Goal: Task Accomplishment & Management: Manage account settings

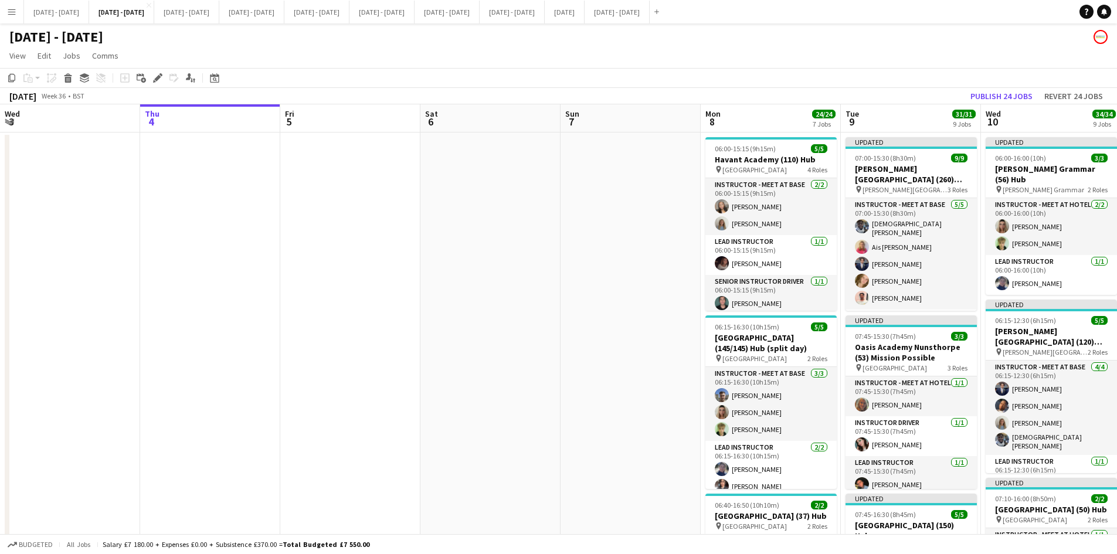
scroll to position [0, 398]
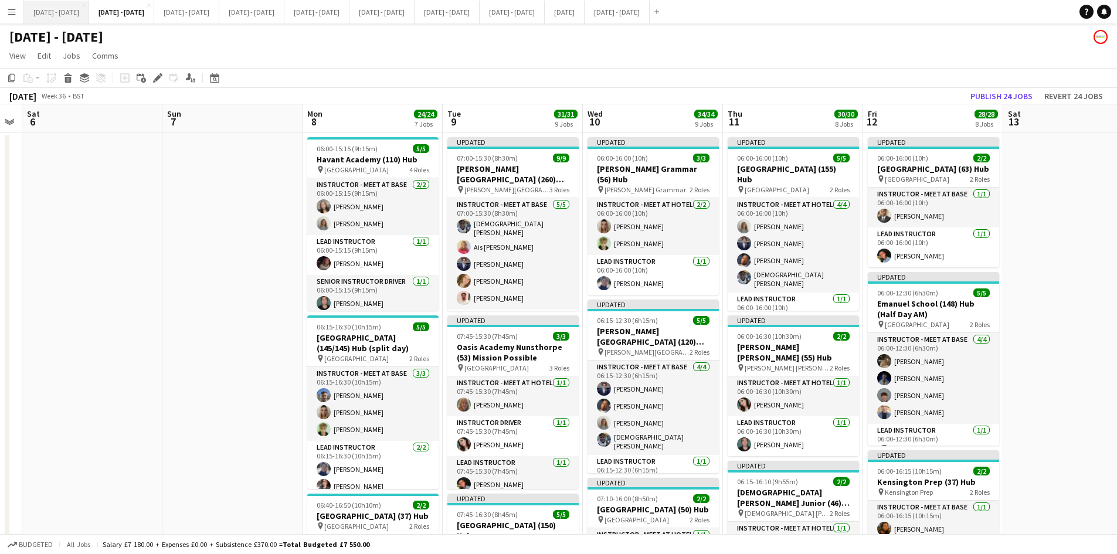
click at [50, 8] on button "[DATE] - [DATE] Close" at bounding box center [56, 12] width 65 height 23
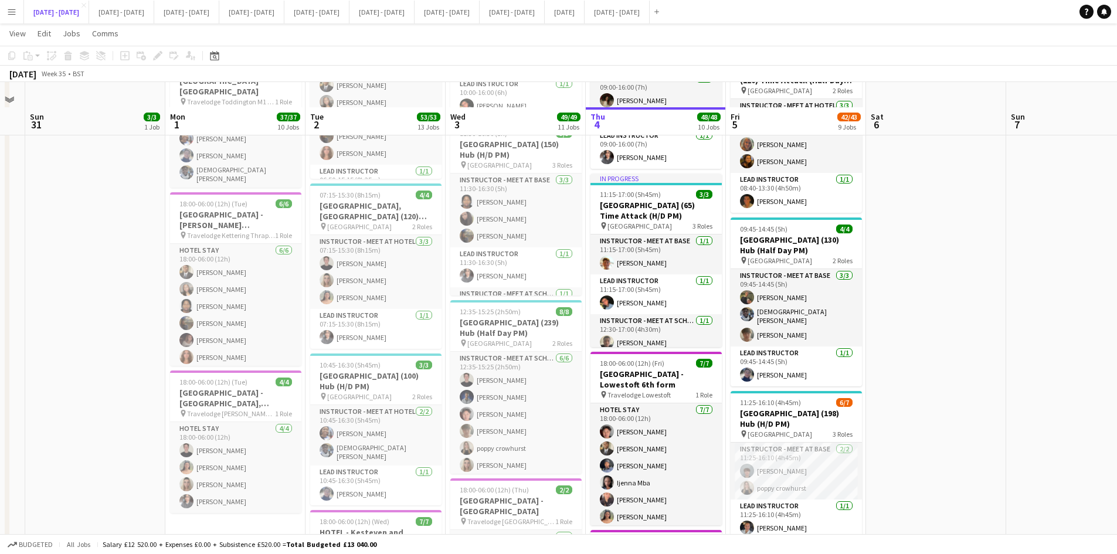
scroll to position [1173, 0]
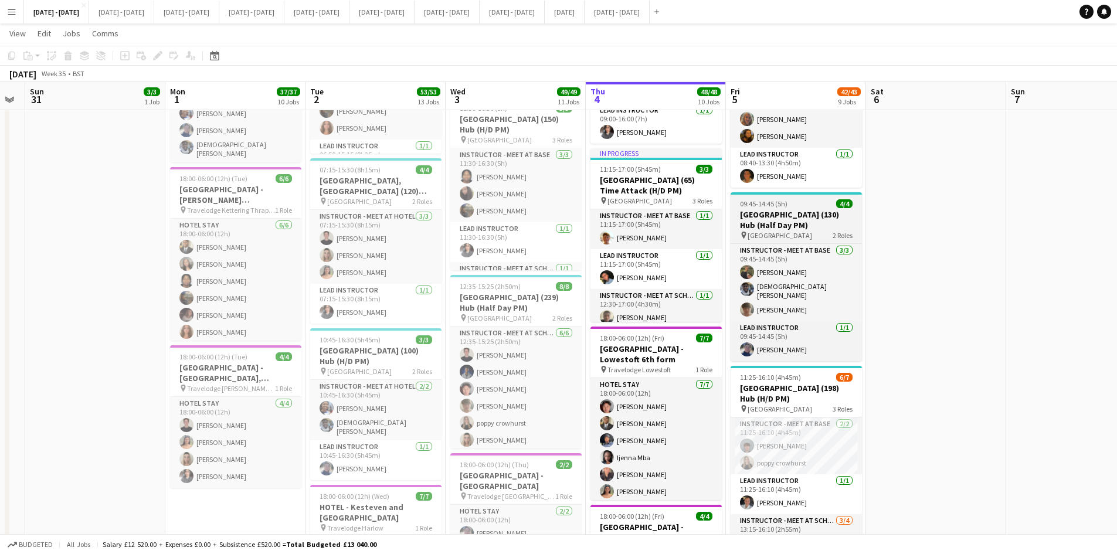
click at [807, 203] on div "09:45-14:45 (5h) 4/4" at bounding box center [796, 203] width 131 height 9
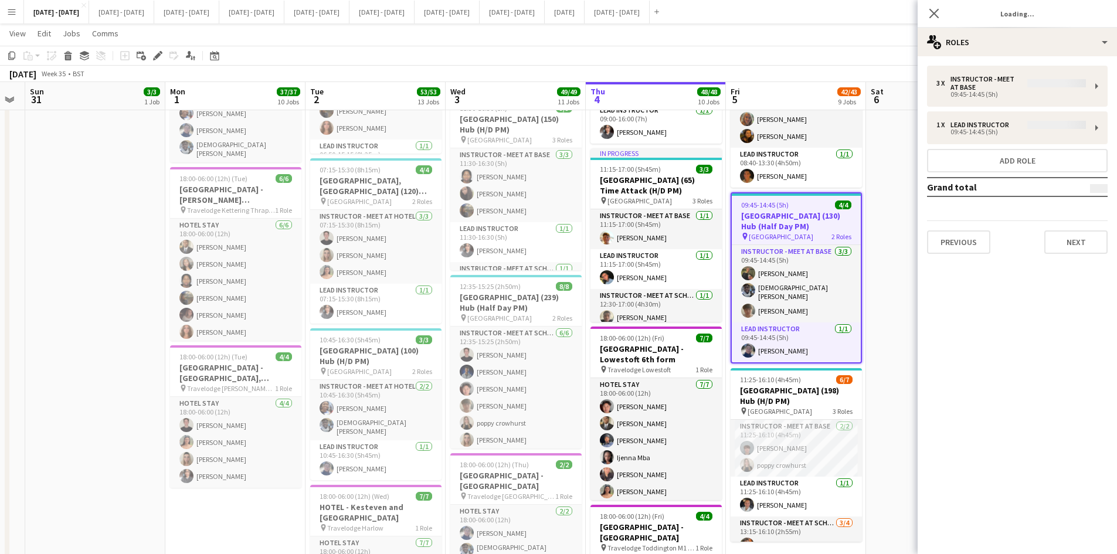
type input "**********"
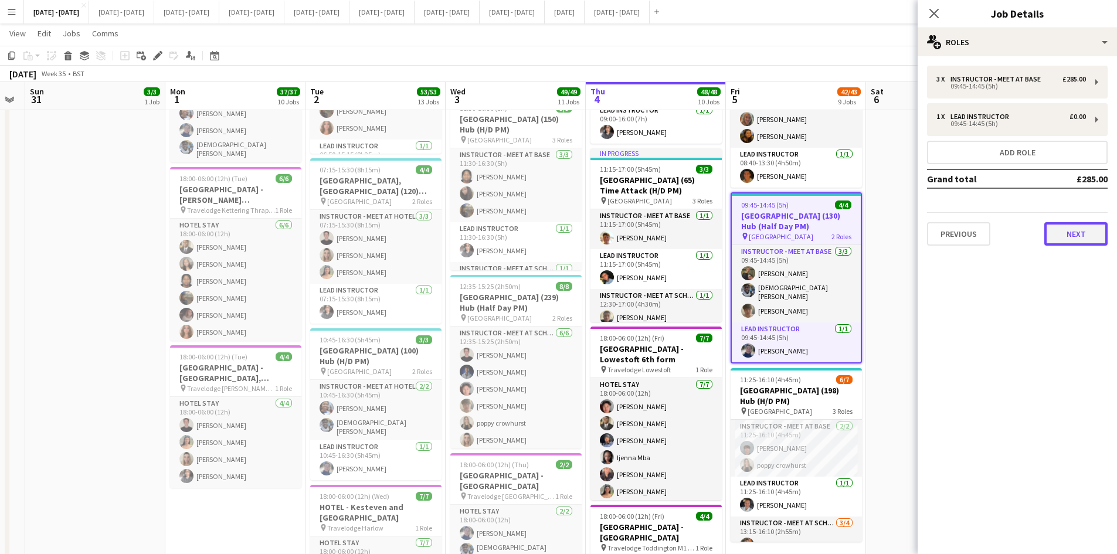
click at [1059, 232] on button "Next" at bounding box center [1076, 233] width 63 height 23
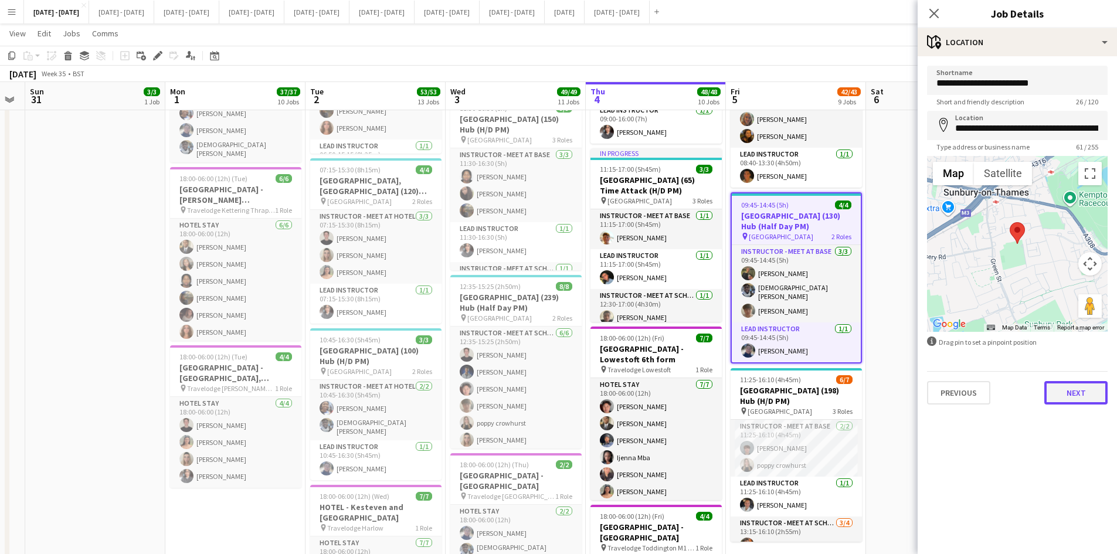
click at [1083, 392] on button "Next" at bounding box center [1076, 392] width 63 height 23
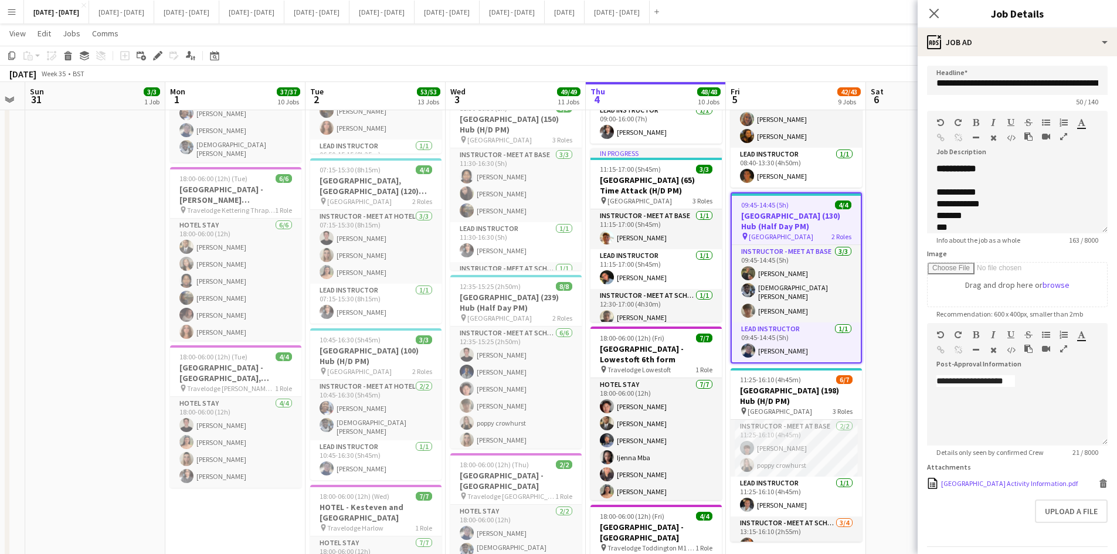
click at [1101, 488] on icon at bounding box center [1104, 485] width 6 height 5
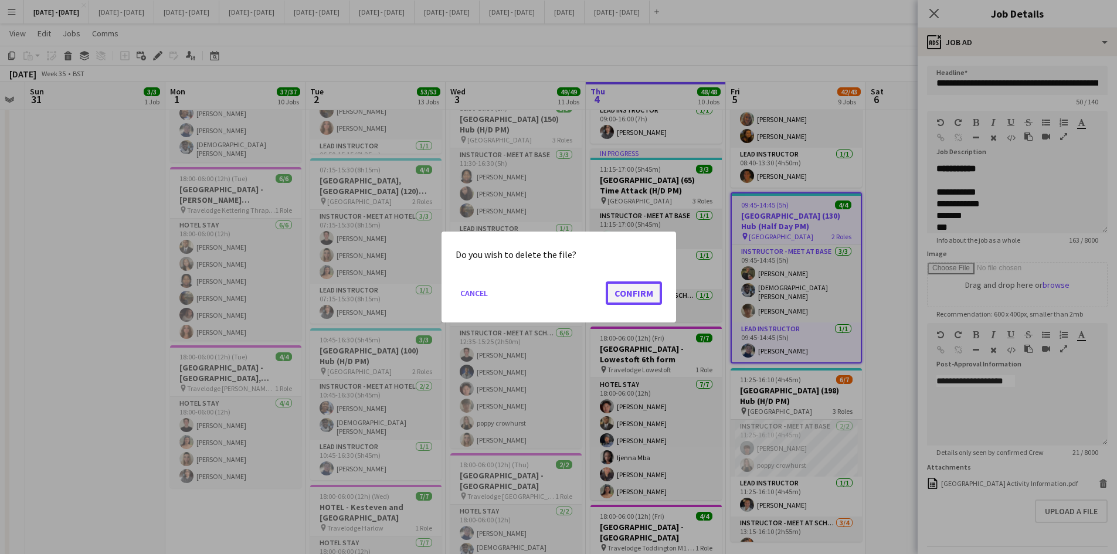
click at [631, 289] on button "Confirm" at bounding box center [634, 293] width 56 height 23
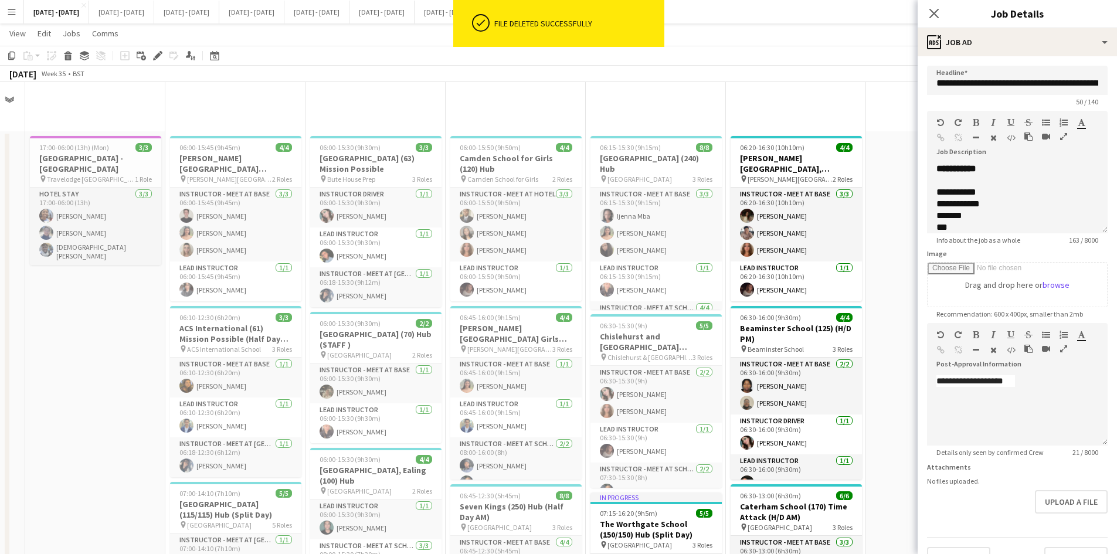
scroll to position [1173, 0]
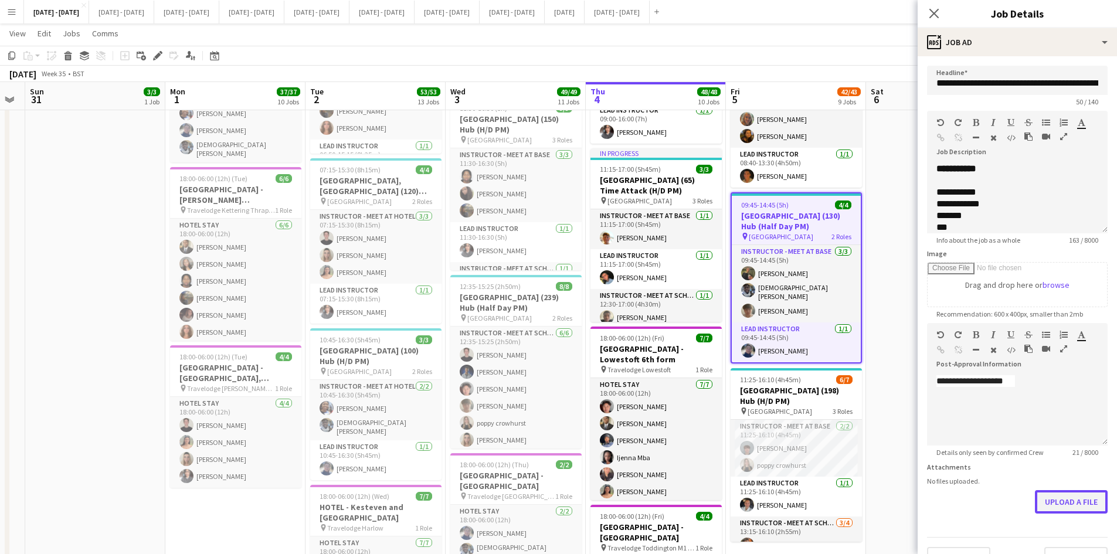
click at [1048, 501] on button "Upload a file" at bounding box center [1071, 501] width 73 height 23
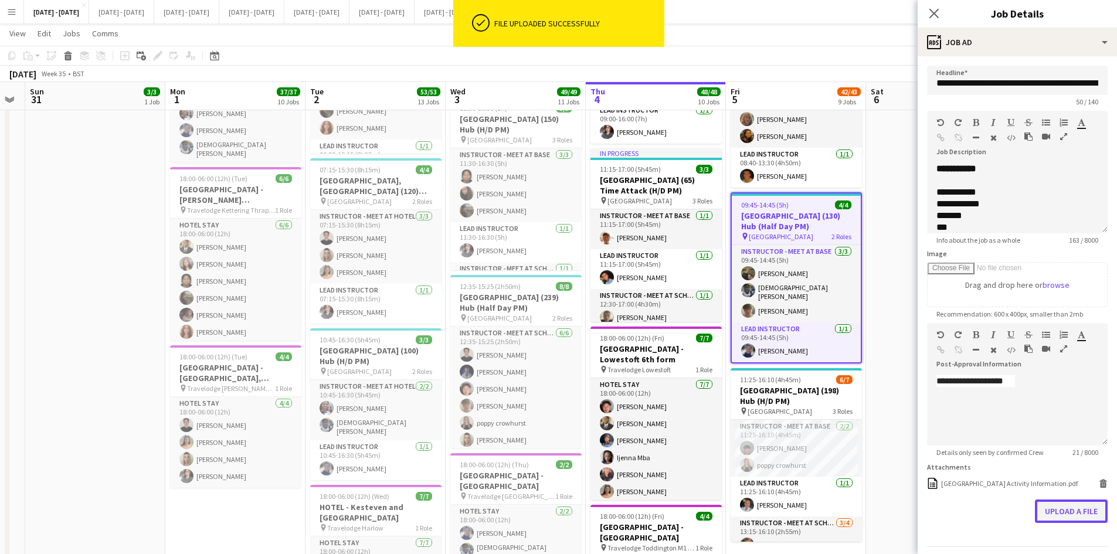
click at [1049, 504] on button "Upload a file" at bounding box center [1071, 511] width 73 height 23
click at [935, 14] on icon at bounding box center [934, 13] width 11 height 11
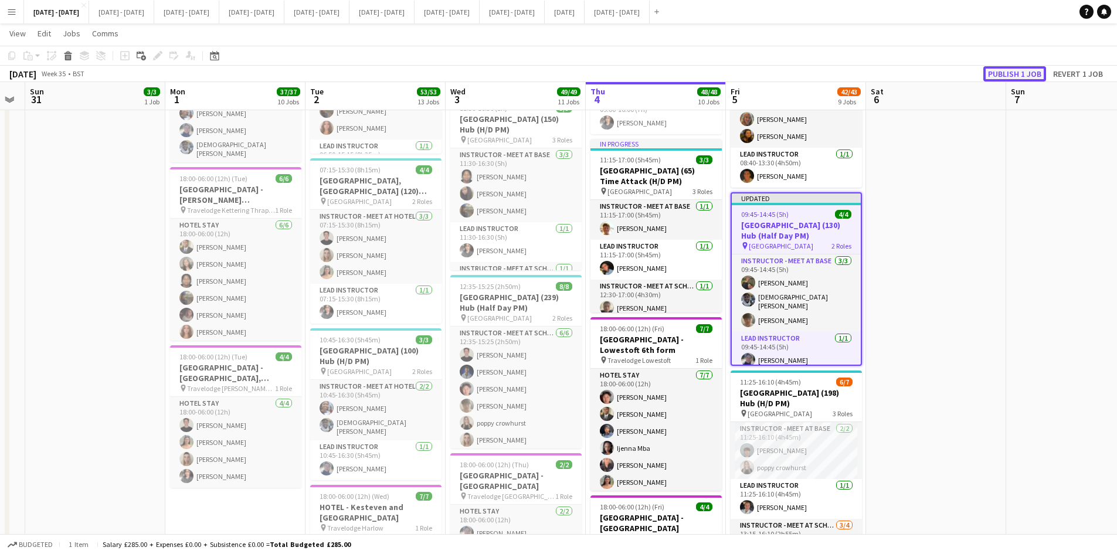
click at [1002, 71] on button "Publish 1 job" at bounding box center [1015, 73] width 63 height 15
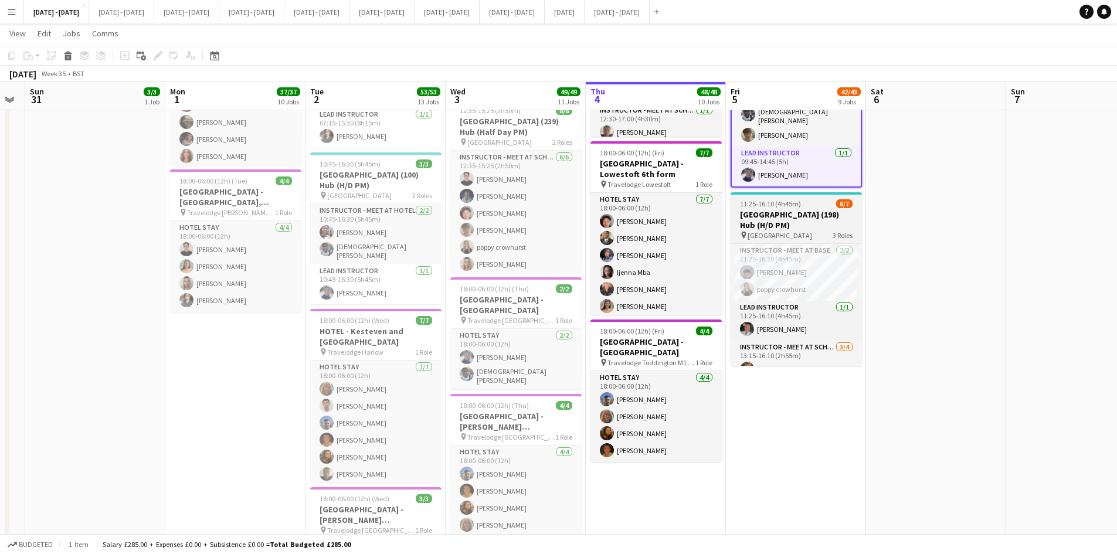
scroll to position [66, 0]
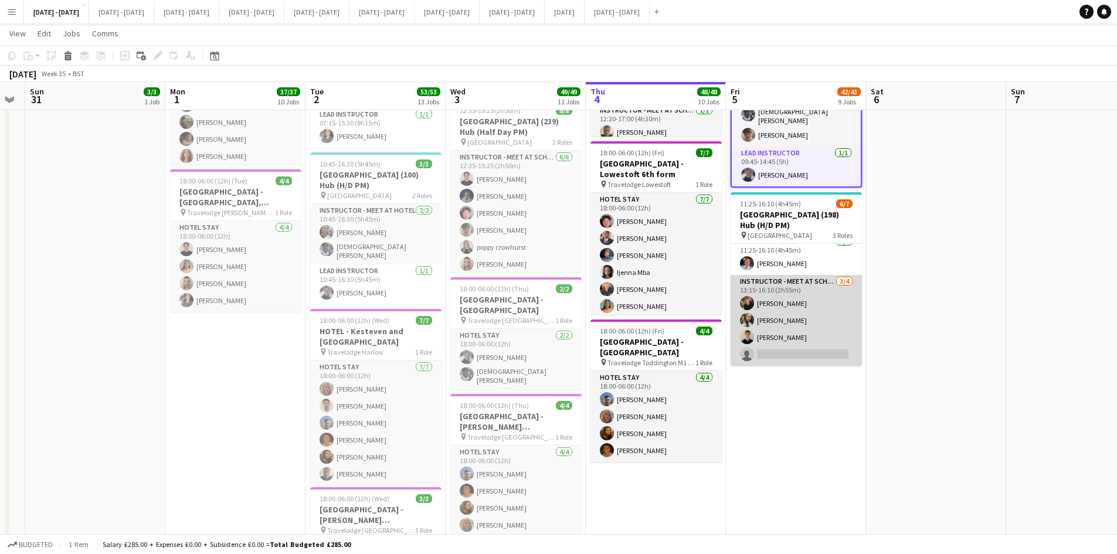
click at [808, 350] on app-card-role "Instructor - Meet at School [DATE] 13:15-16:10 (2h55m) [PERSON_NAME] [PERSON_NA…" at bounding box center [796, 320] width 131 height 91
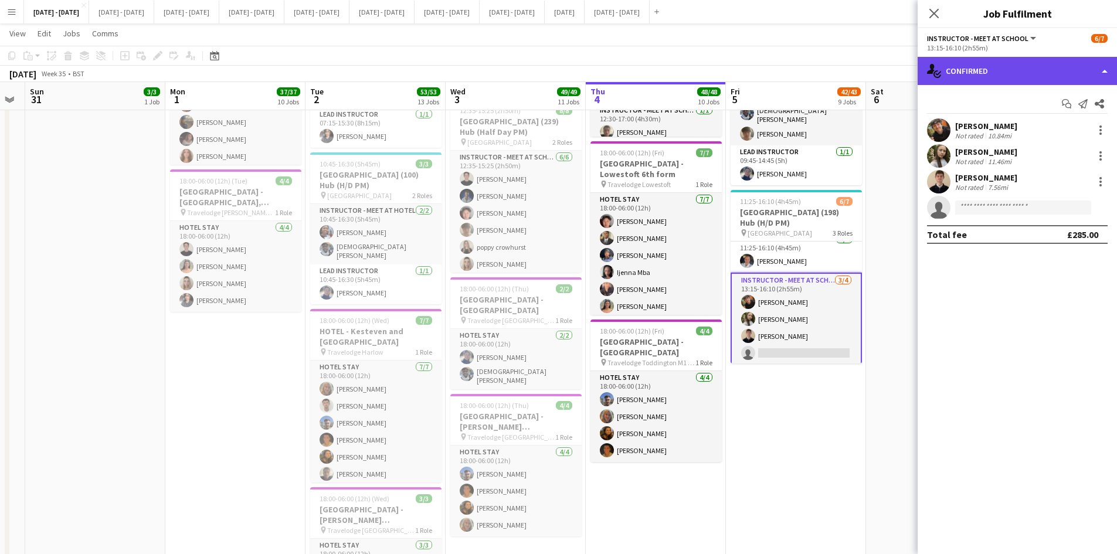
click at [1108, 70] on div "single-neutral-actions-check-2 Confirmed" at bounding box center [1017, 71] width 199 height 28
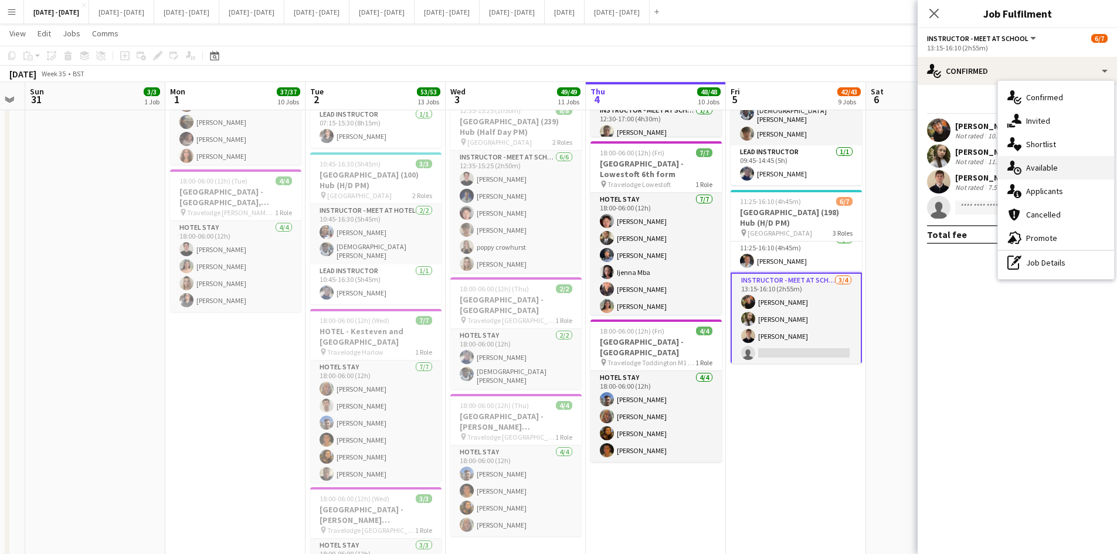
click at [1043, 164] on span "Available" at bounding box center [1043, 167] width 32 height 11
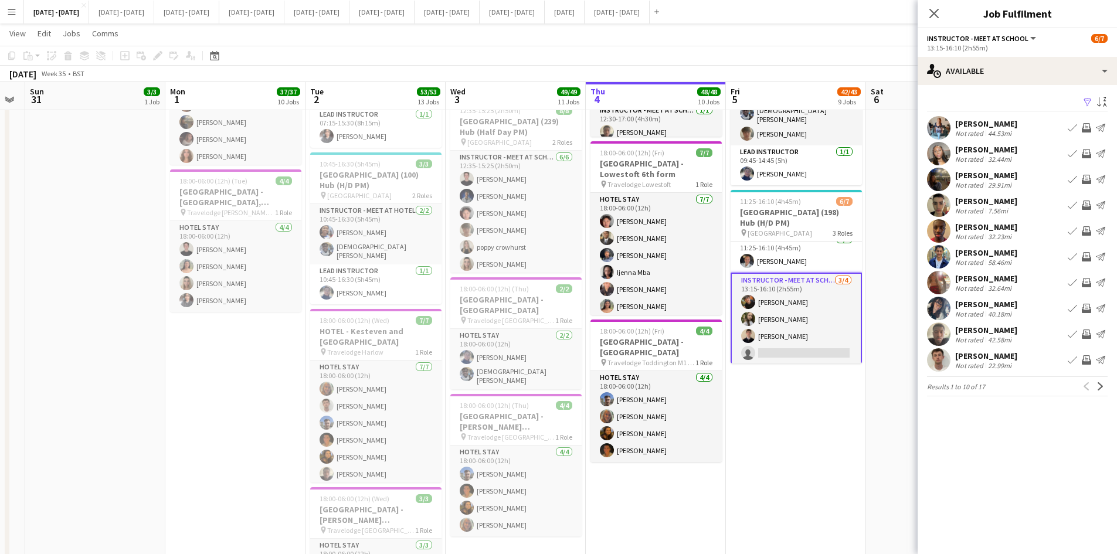
click at [938, 117] on app-user-avatar at bounding box center [938, 127] width 23 height 23
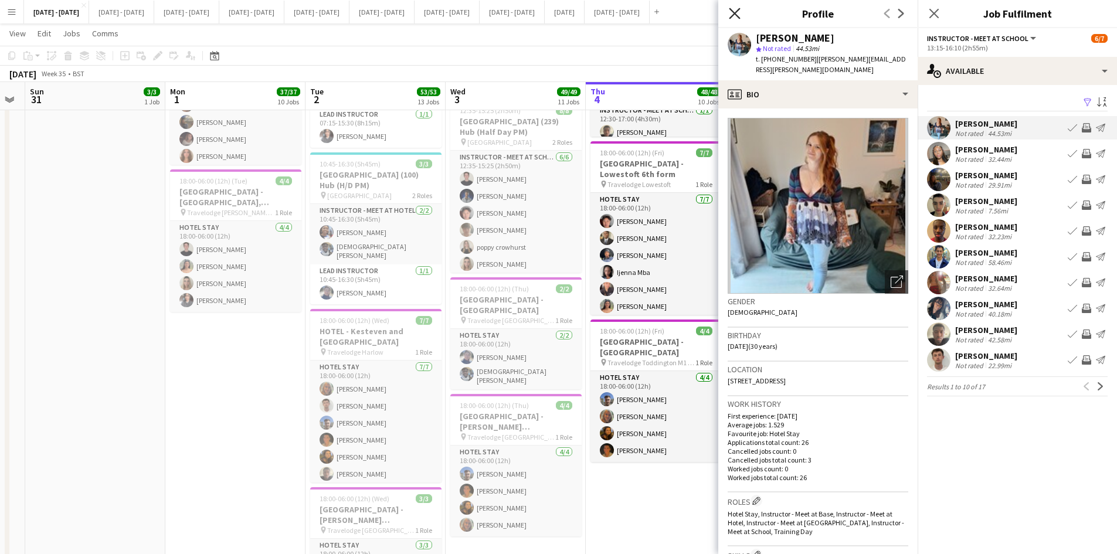
click at [734, 12] on icon at bounding box center [734, 13] width 11 height 11
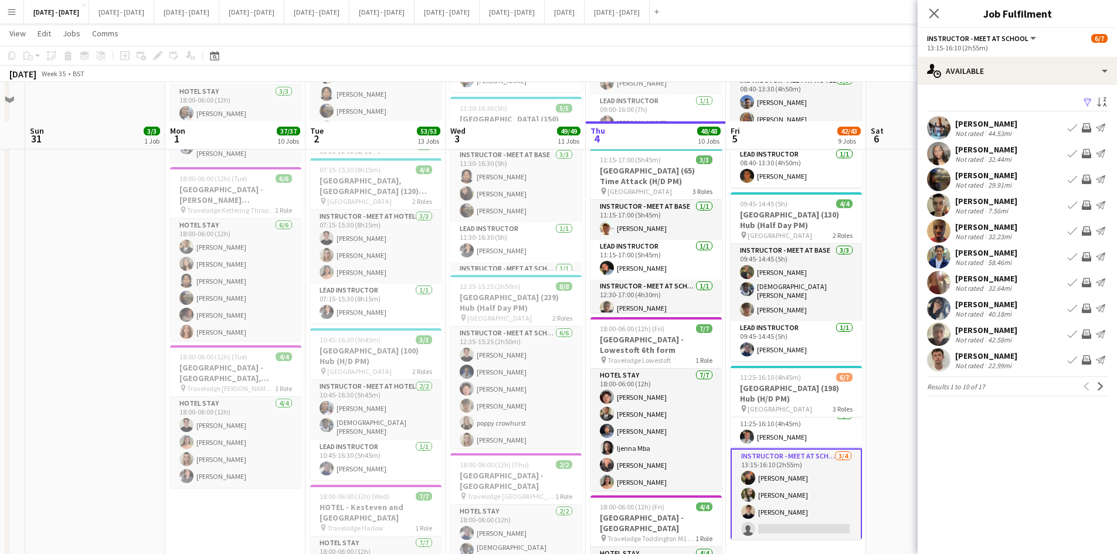
scroll to position [1349, 0]
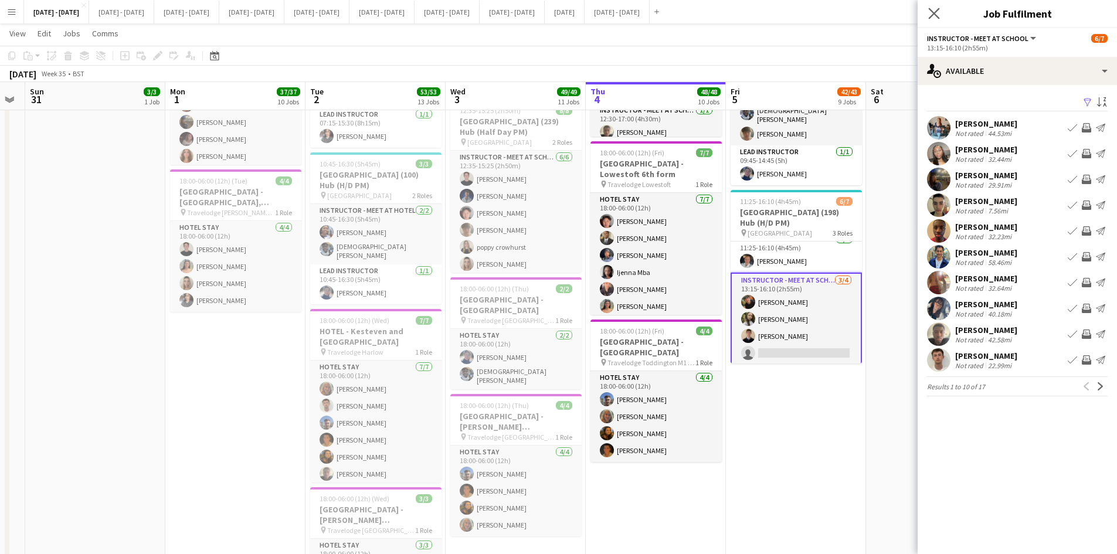
click at [932, 6] on app-icon "Close pop-in" at bounding box center [934, 13] width 17 height 17
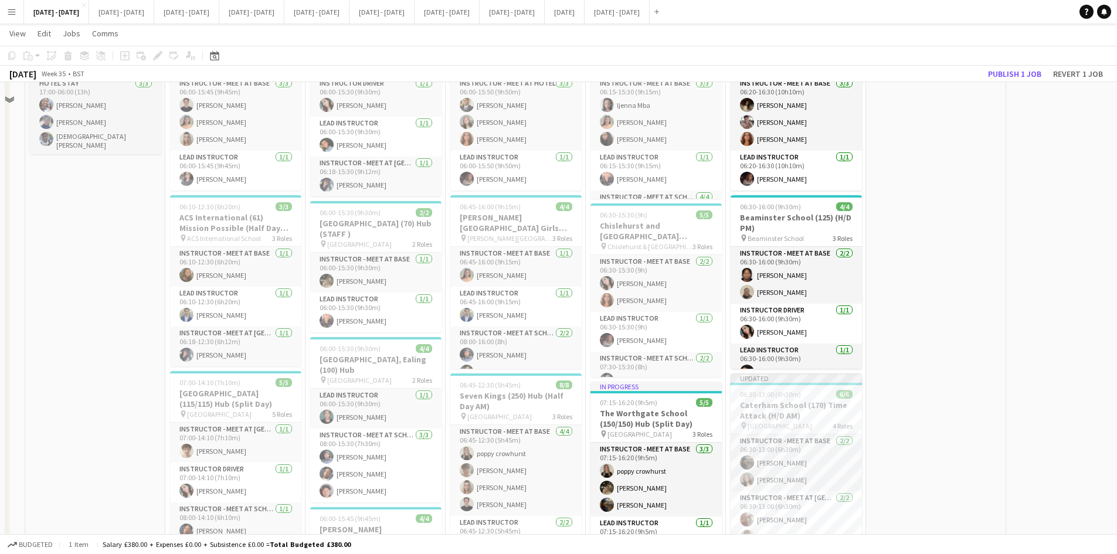
scroll to position [0, 0]
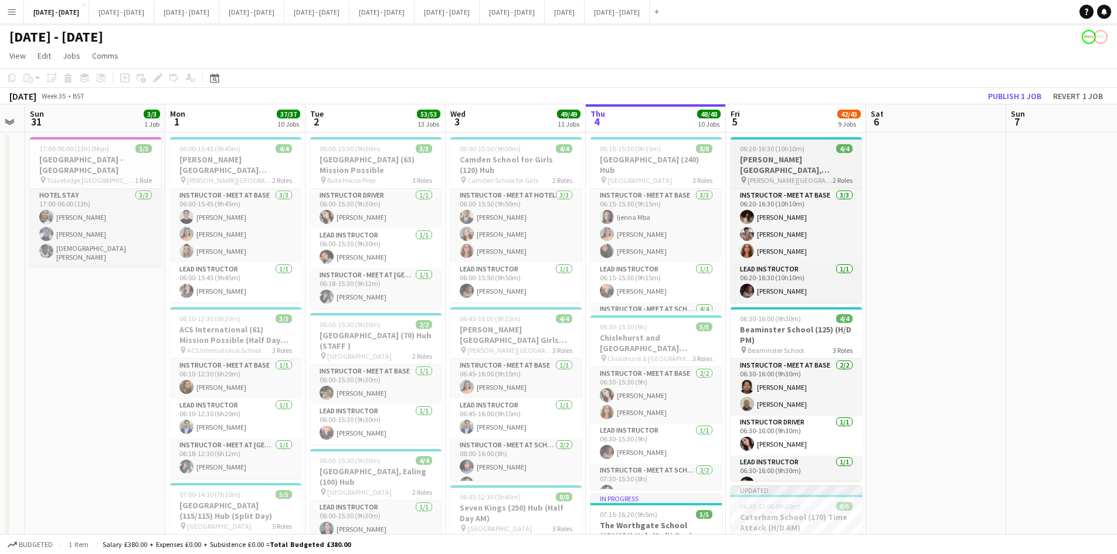
click at [812, 144] on div "06:20-16:30 (10h10m) 4/4" at bounding box center [796, 148] width 131 height 9
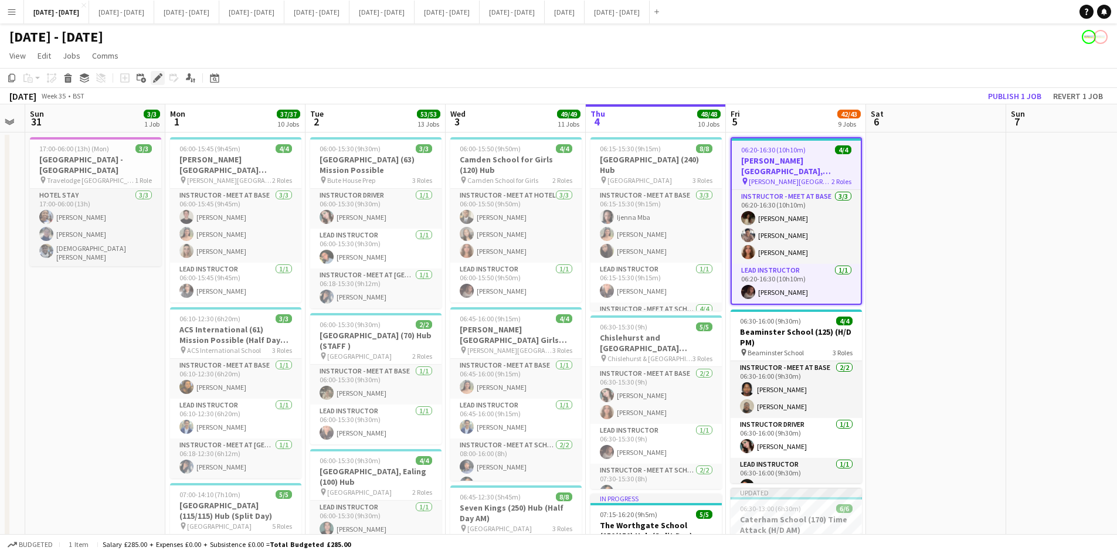
click at [159, 76] on icon at bounding box center [157, 78] width 6 height 6
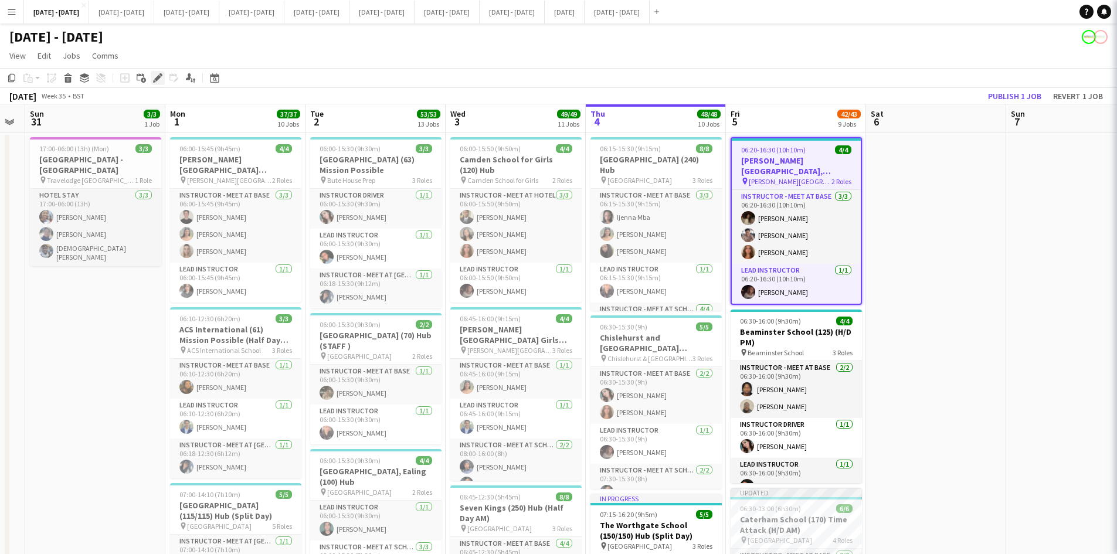
type input "**********"
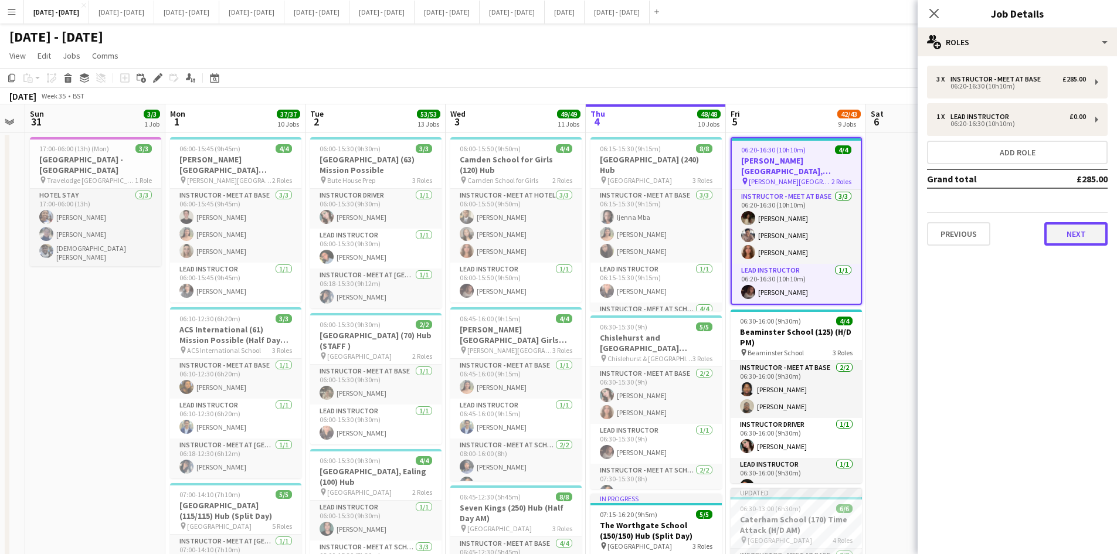
click at [1072, 236] on button "Next" at bounding box center [1076, 233] width 63 height 23
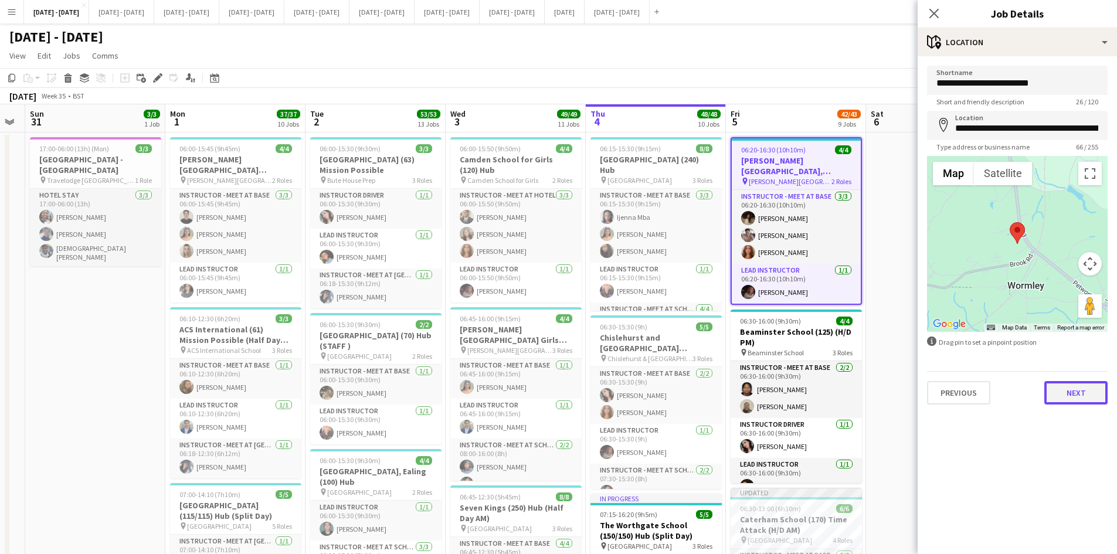
click at [1066, 394] on button "Next" at bounding box center [1076, 392] width 63 height 23
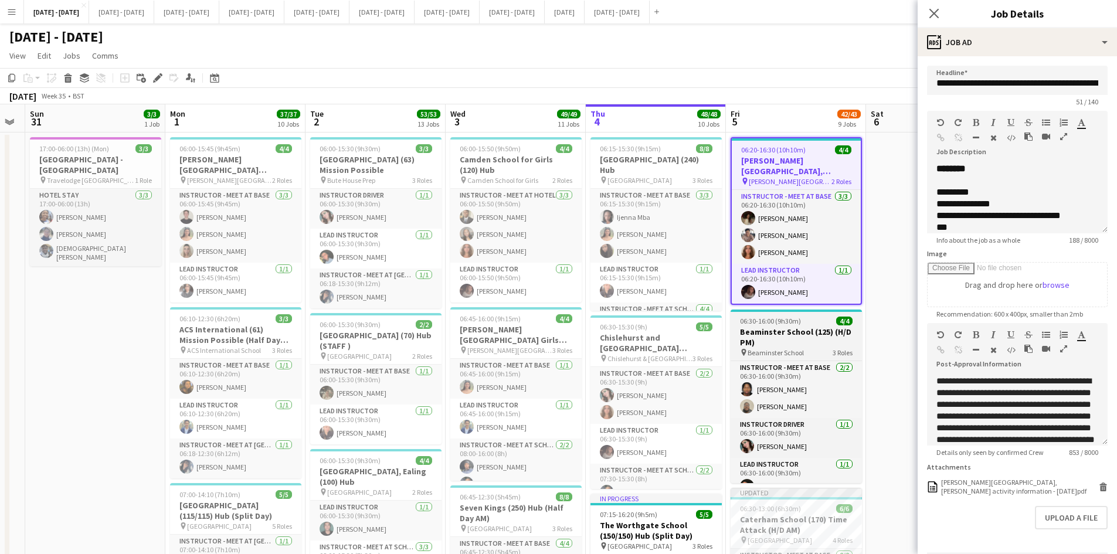
click at [815, 321] on div "06:30-16:00 (9h30m) 4/4" at bounding box center [796, 321] width 131 height 9
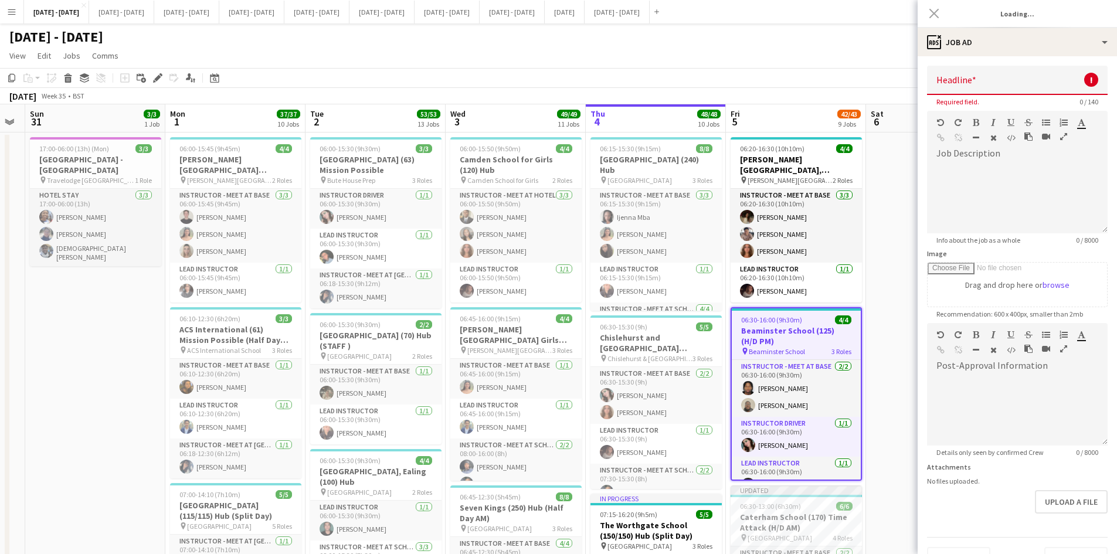
type input "**********"
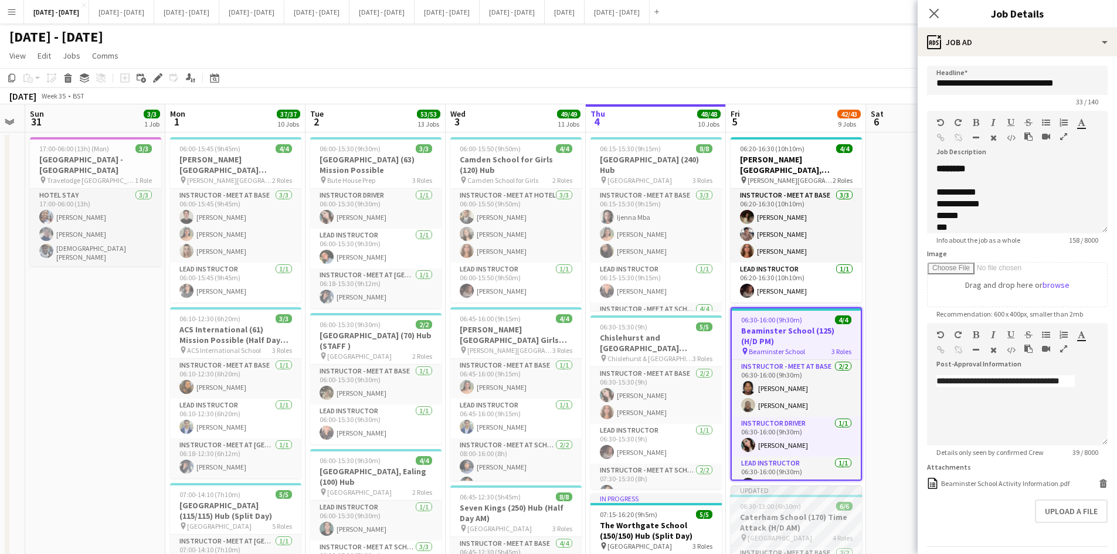
click at [815, 506] on div "06:30-13:00 (6h30m) 6/6" at bounding box center [796, 506] width 131 height 9
type input "**********"
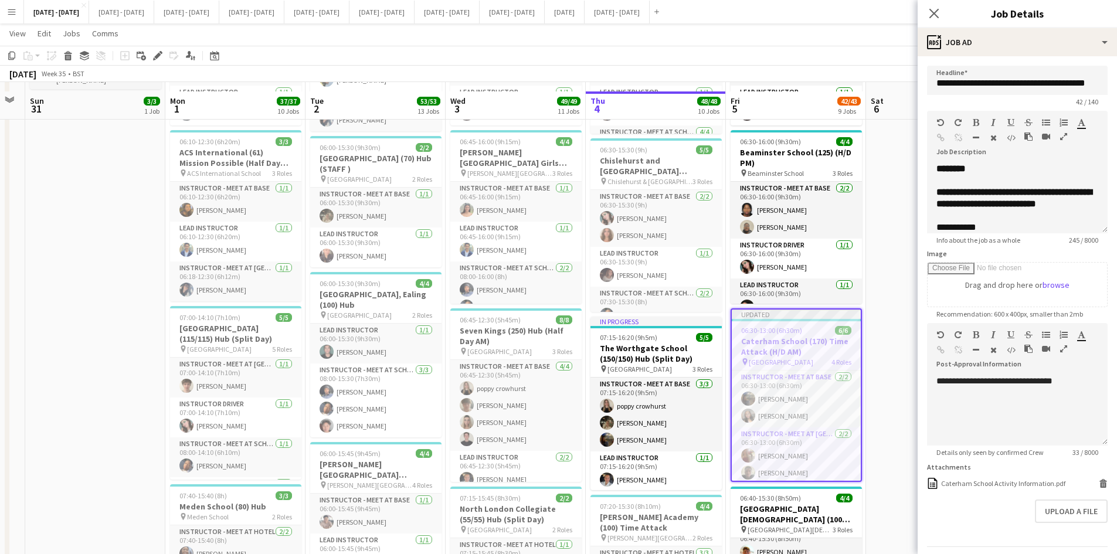
scroll to position [352, 0]
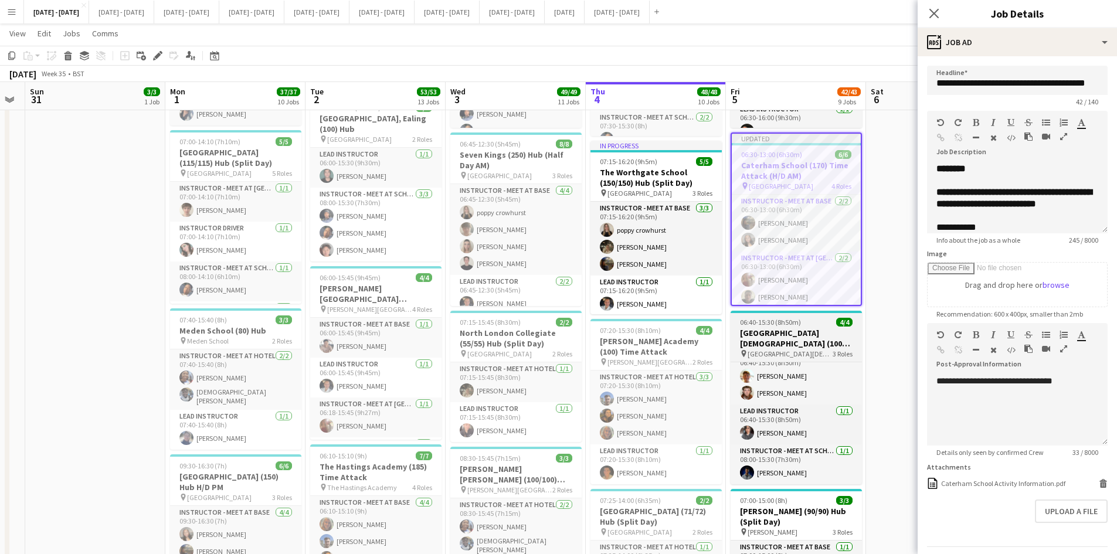
click at [818, 317] on app-job-card "06:40-15:30 (8h50m) 4/4 [DEMOGRAPHIC_DATA][GEOGRAPHIC_DATA] (100) Hub pin All S…" at bounding box center [796, 398] width 131 height 174
type input "**********"
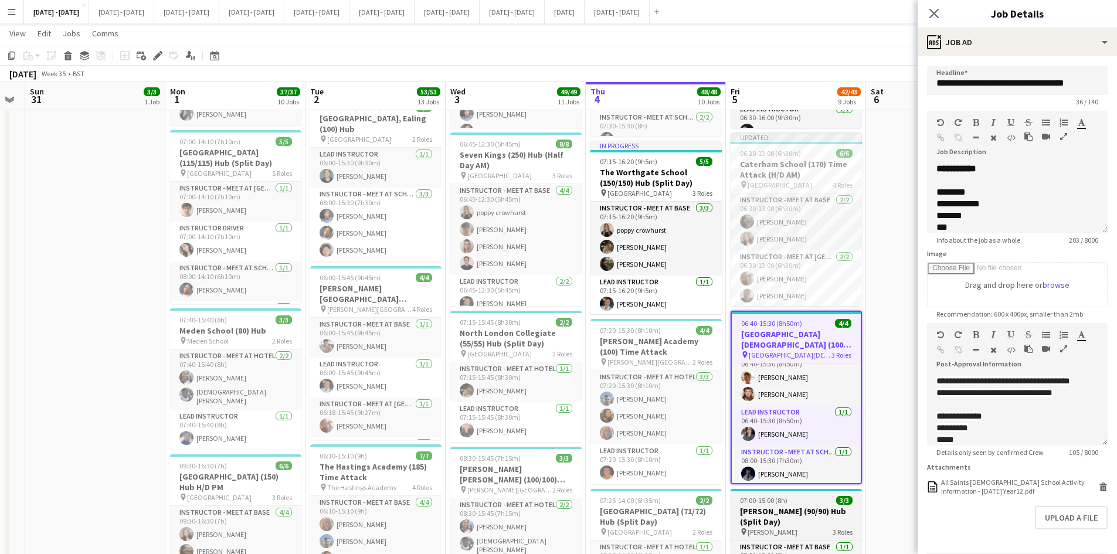
click at [812, 502] on div "07:00-15:00 (8h) 3/3" at bounding box center [796, 500] width 131 height 9
type input "**********"
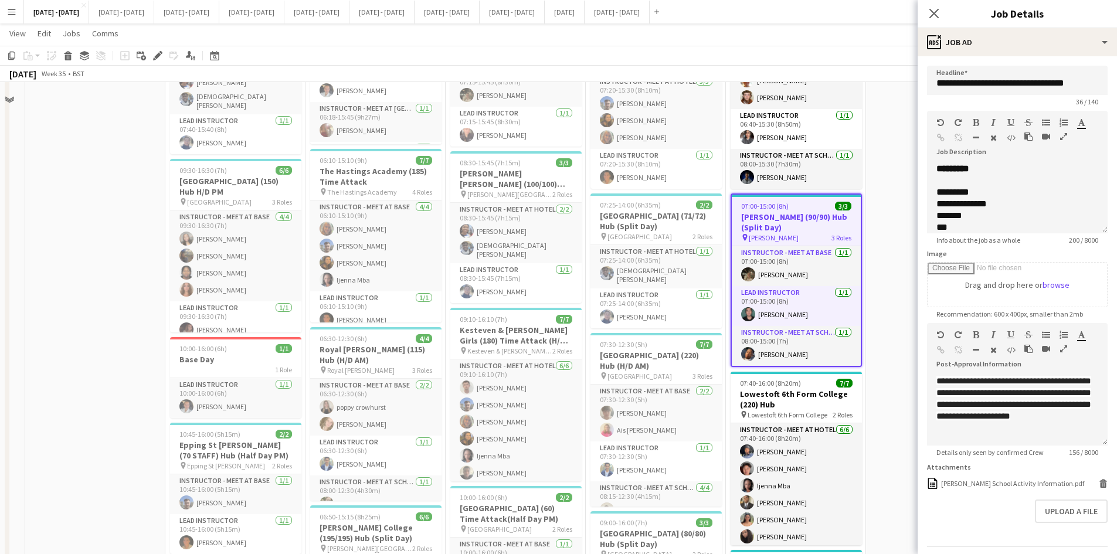
scroll to position [821, 0]
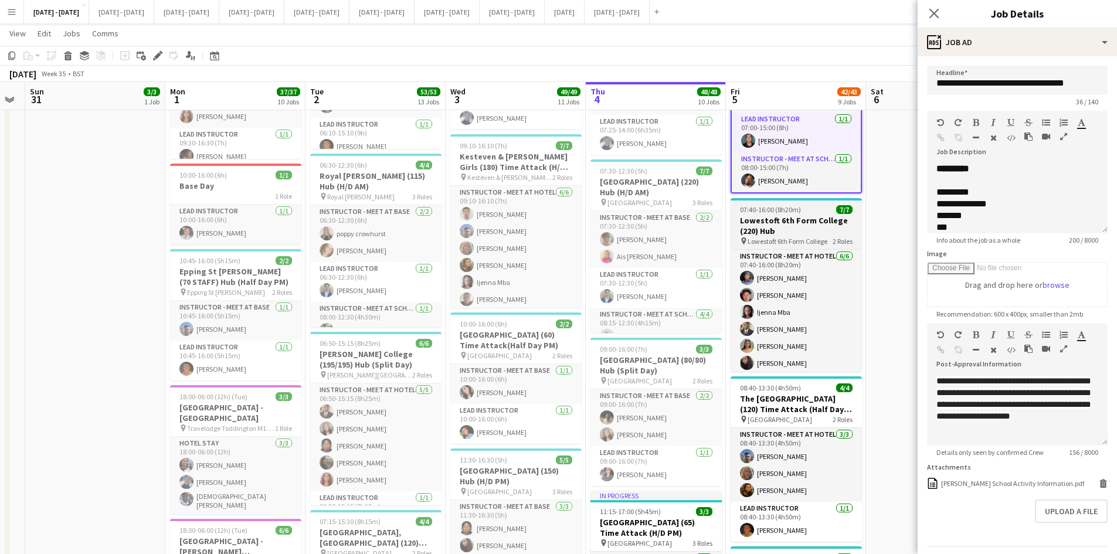
click at [812, 211] on div "07:40-16:00 (8h20m) 7/7" at bounding box center [796, 209] width 131 height 9
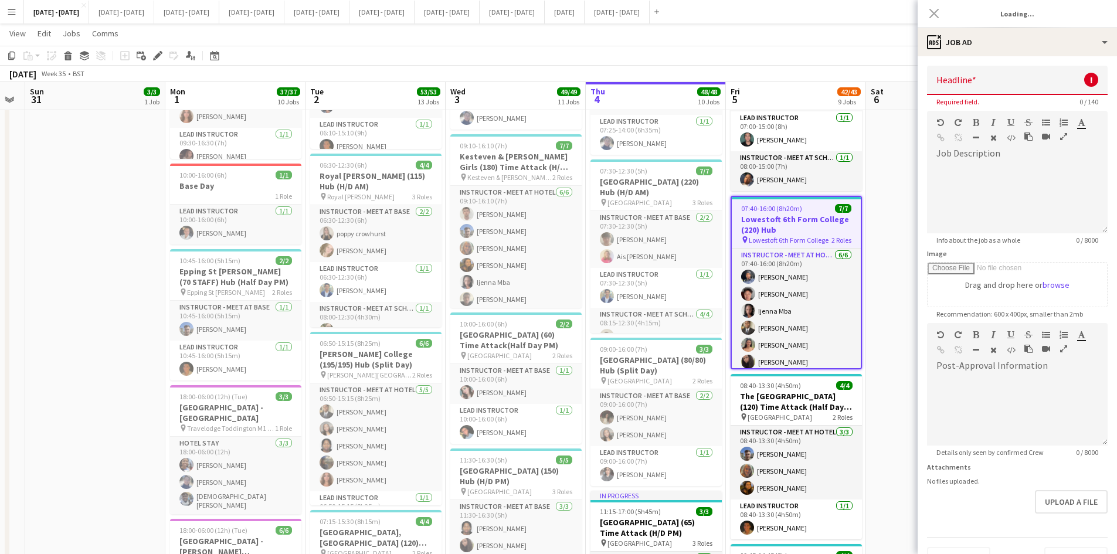
type input "**********"
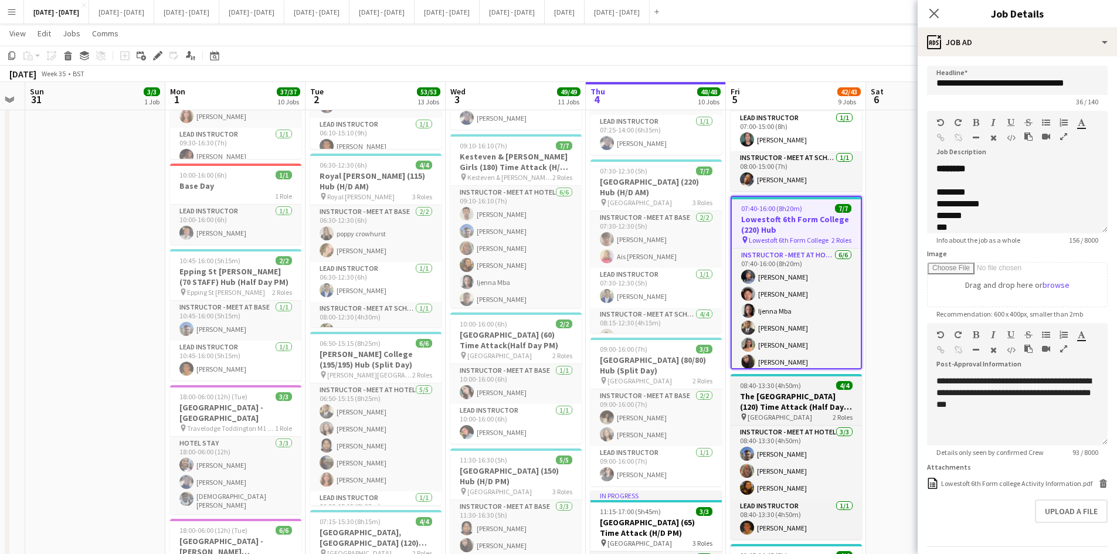
click at [814, 382] on div "08:40-13:30 (4h50m) 4/4" at bounding box center [796, 385] width 131 height 9
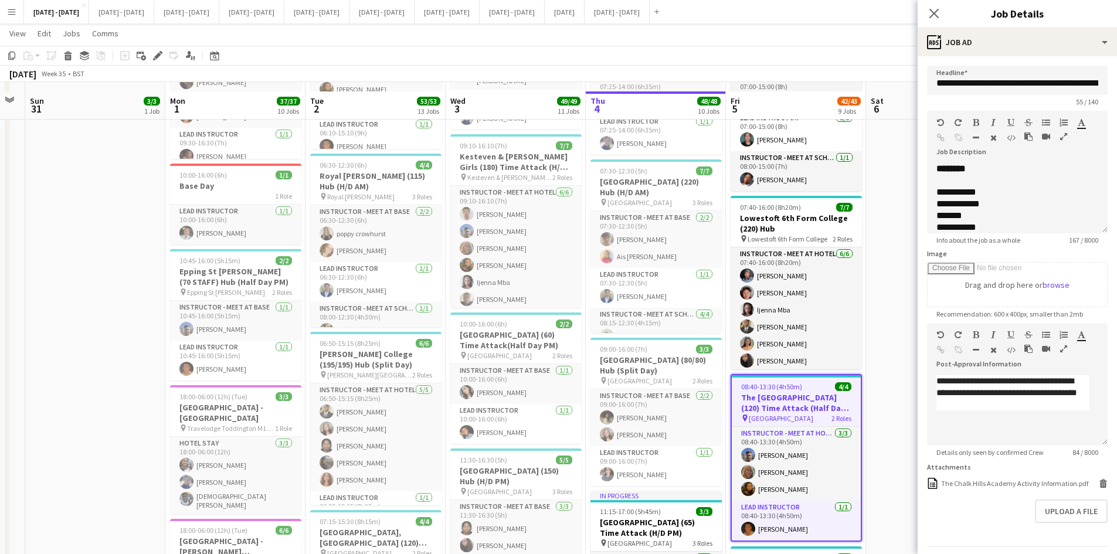
scroll to position [1056, 0]
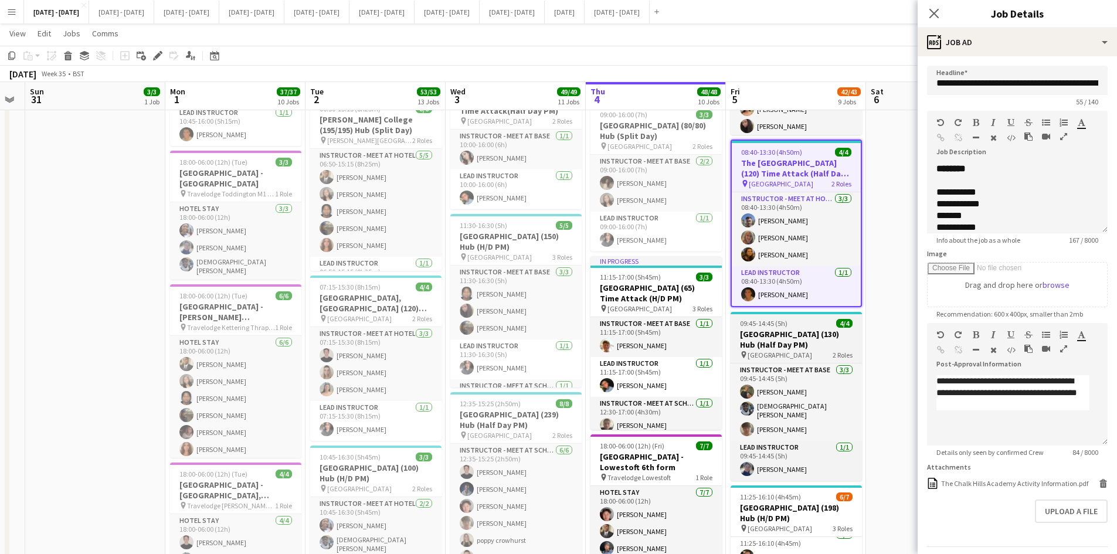
click at [802, 320] on div "09:45-14:45 (5h) 4/4" at bounding box center [796, 323] width 131 height 9
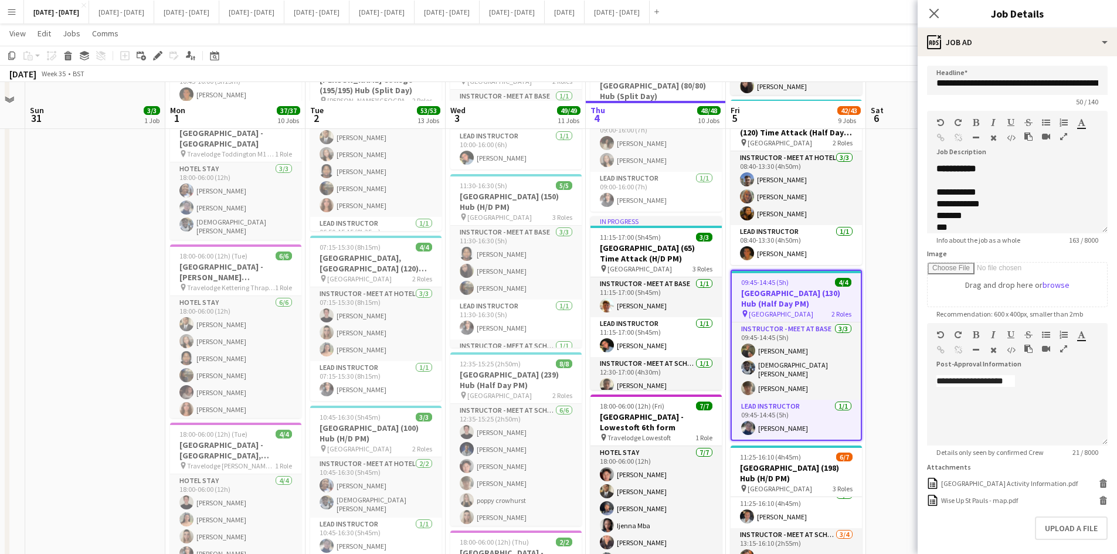
scroll to position [1114, 0]
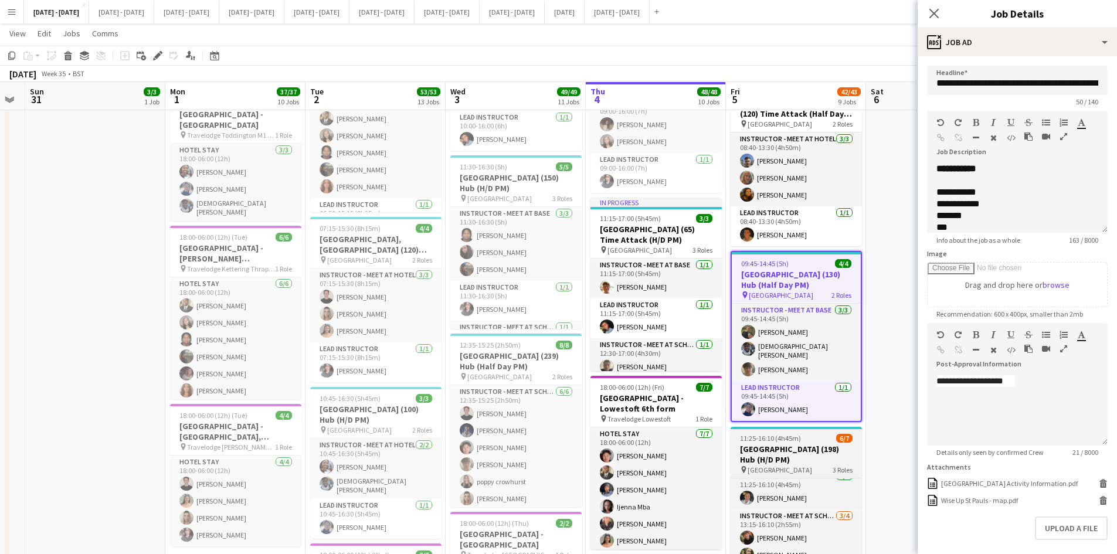
click at [815, 434] on div "11:25-16:10 (4h45m) 6/7" at bounding box center [796, 438] width 131 height 9
type input "**********"
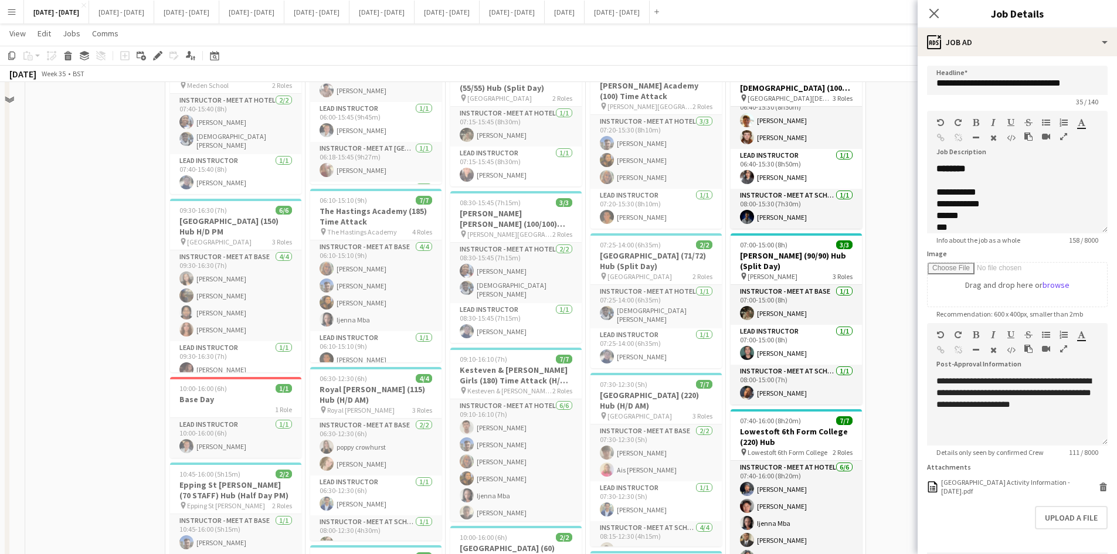
scroll to position [469, 0]
